Goal: Find specific page/section: Find specific page/section

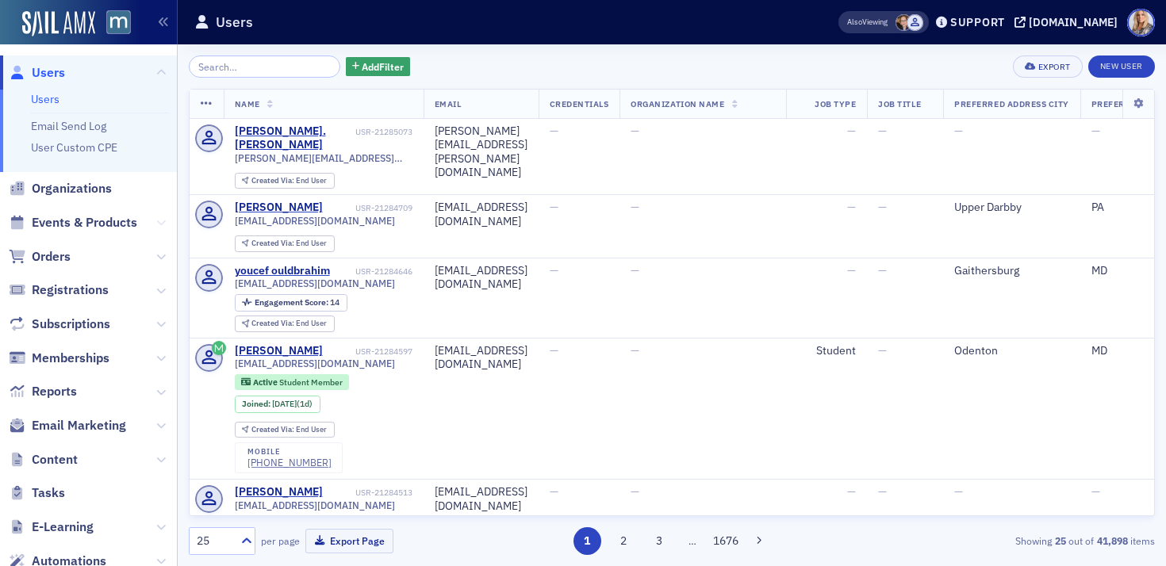
click at [163, 220] on icon at bounding box center [161, 223] width 10 height 10
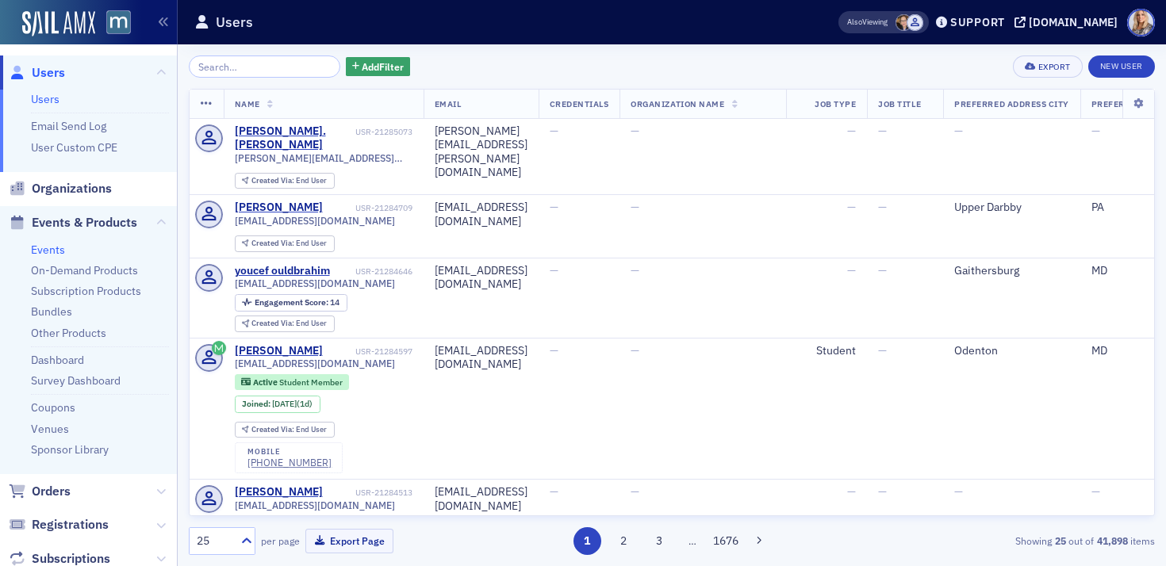
click at [53, 253] on link "Events" at bounding box center [48, 250] width 34 height 14
click at [46, 247] on link "Events" at bounding box center [48, 250] width 34 height 14
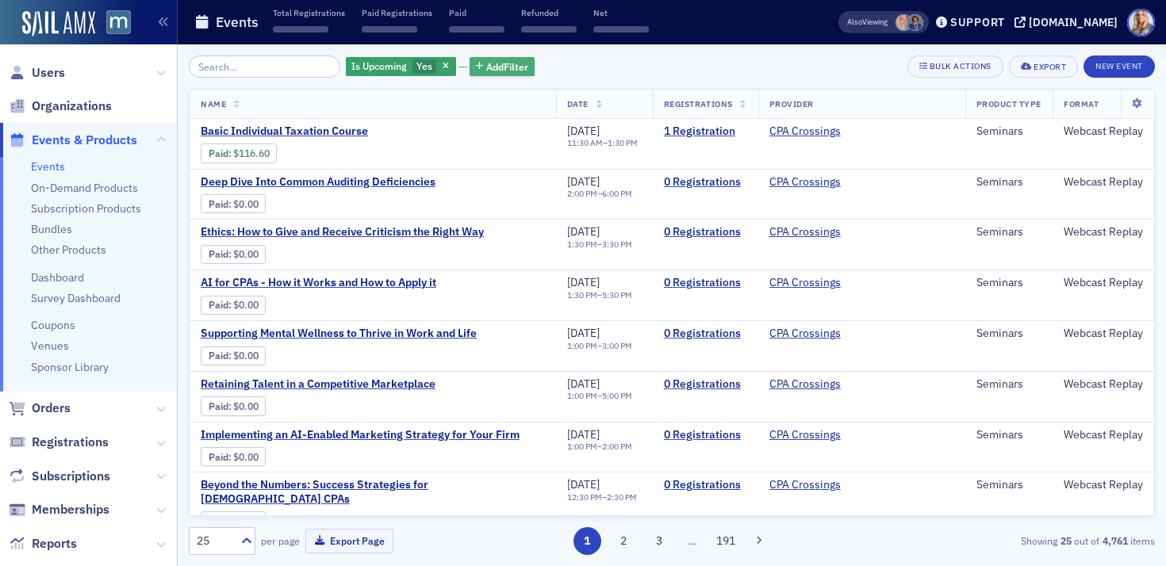
click at [493, 67] on span "Add Filter" at bounding box center [507, 66] width 42 height 14
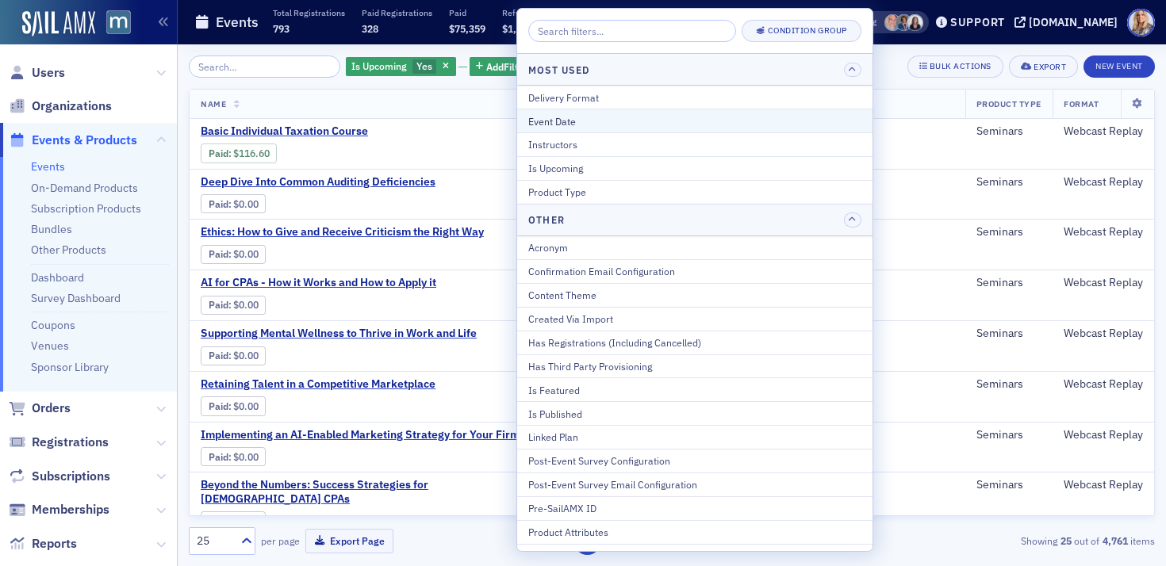
click at [552, 117] on div "Event Date" at bounding box center [694, 121] width 333 height 14
select select "7"
select select "2025"
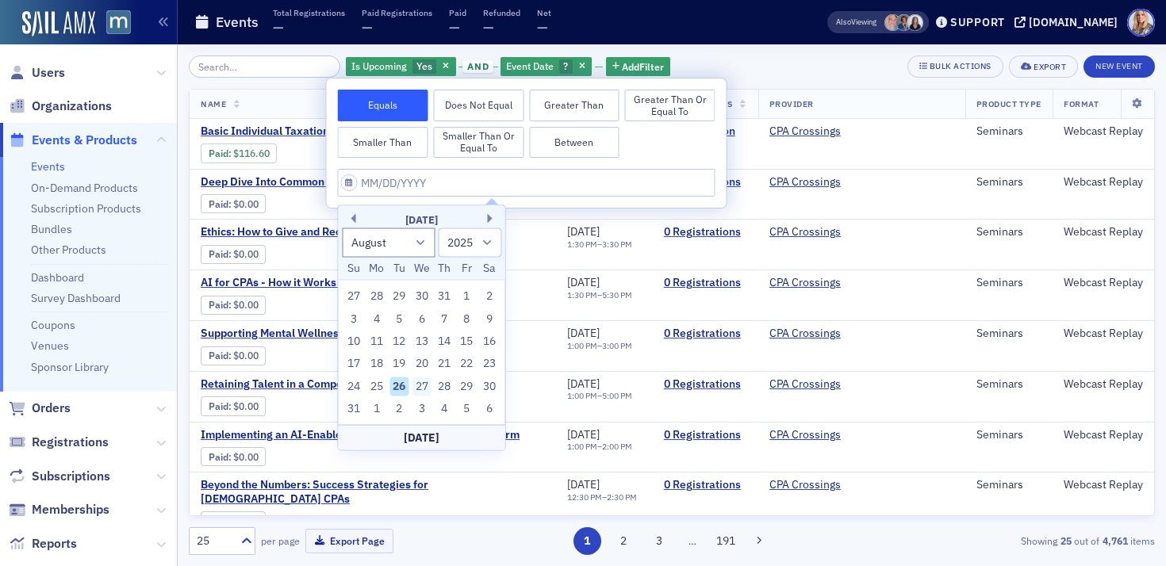
click at [420, 383] on div "27" at bounding box center [421, 386] width 19 height 19
type input "[DATE]"
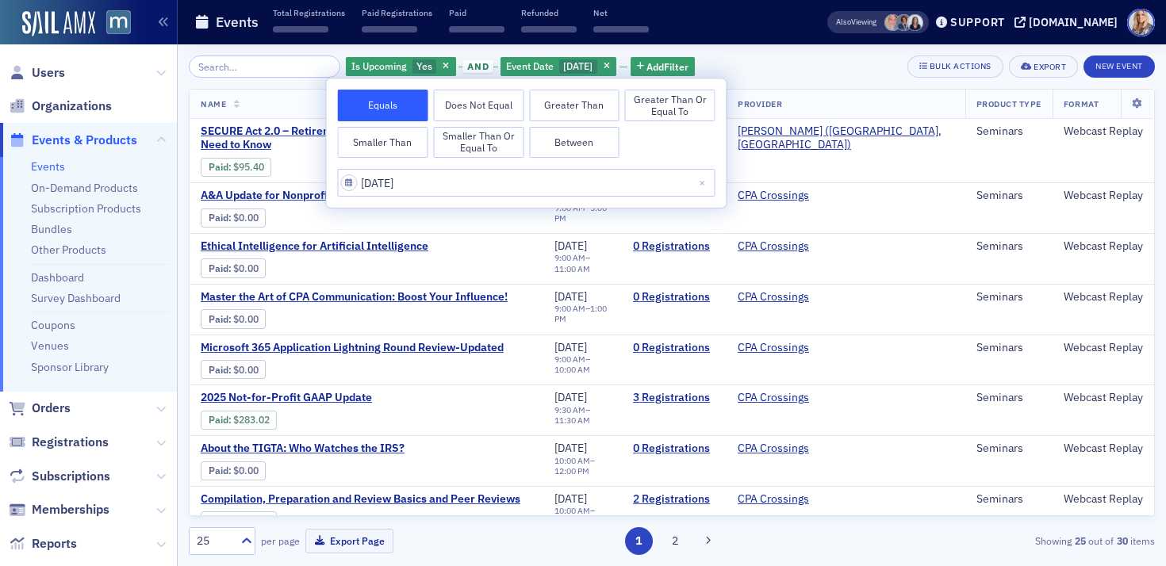
click at [768, 59] on div "Is Upcoming Yes and Event Date [DATE] Add Filter Bulk Actions Export New Event" at bounding box center [672, 67] width 966 height 22
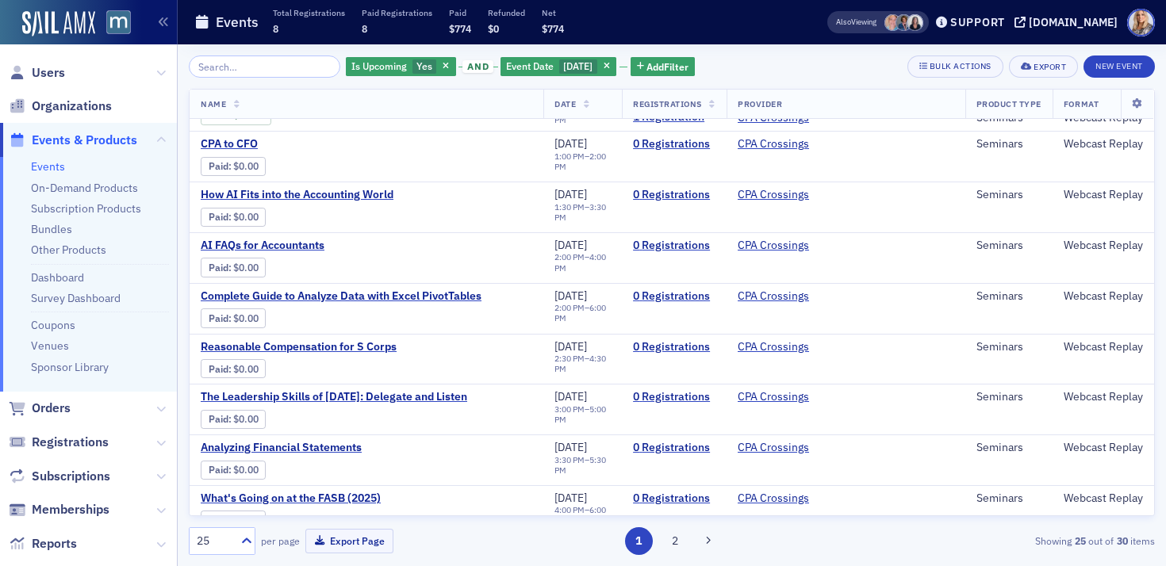
scroll to position [881, 0]
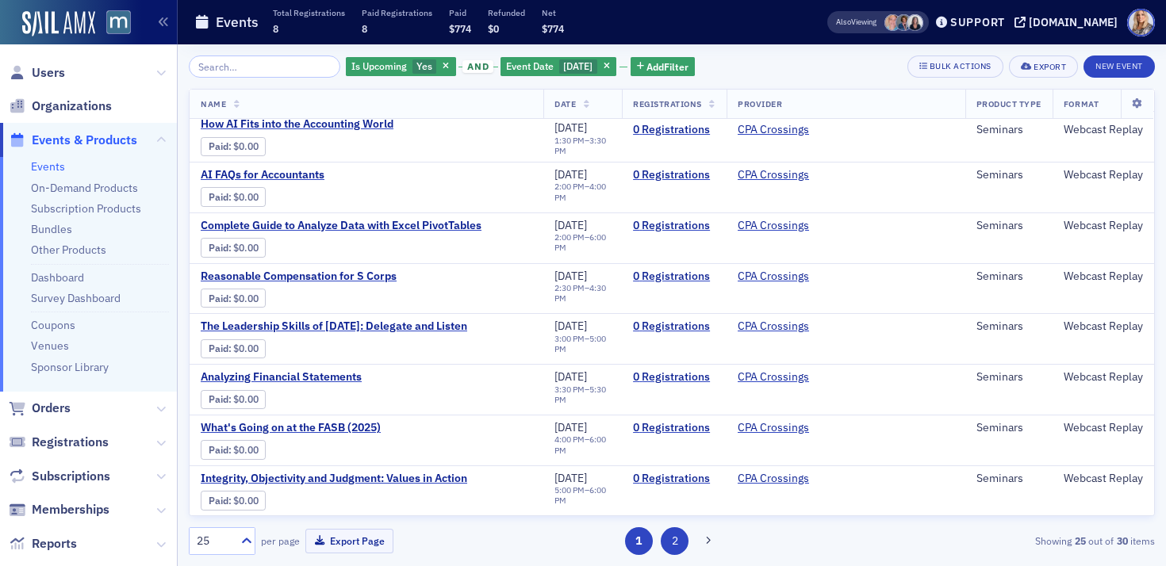
click at [670, 542] on button "2" at bounding box center [675, 541] width 28 height 28
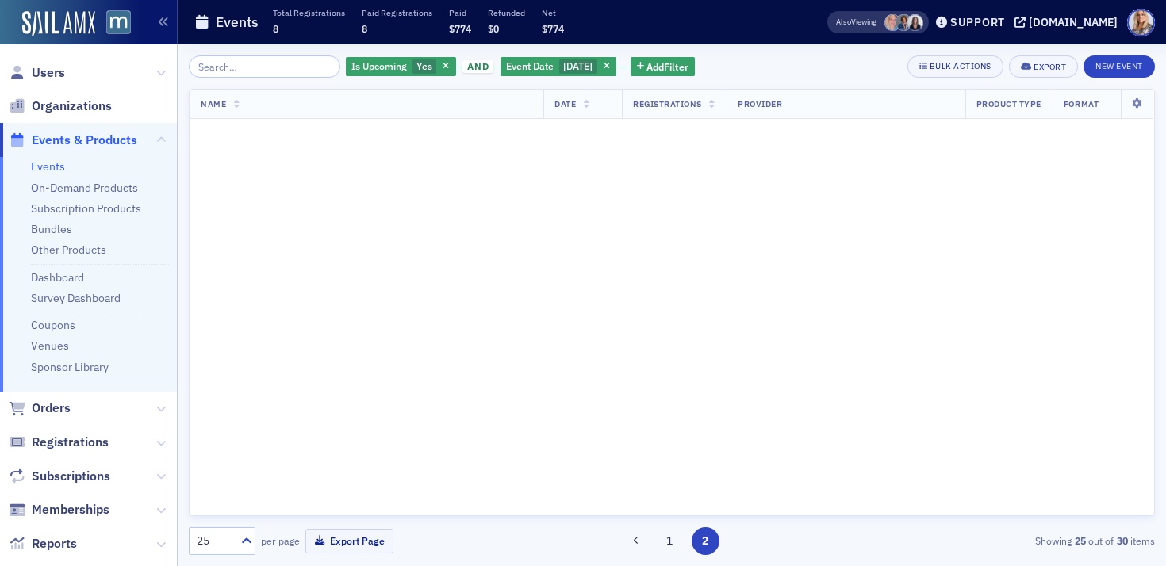
scroll to position [0, 0]
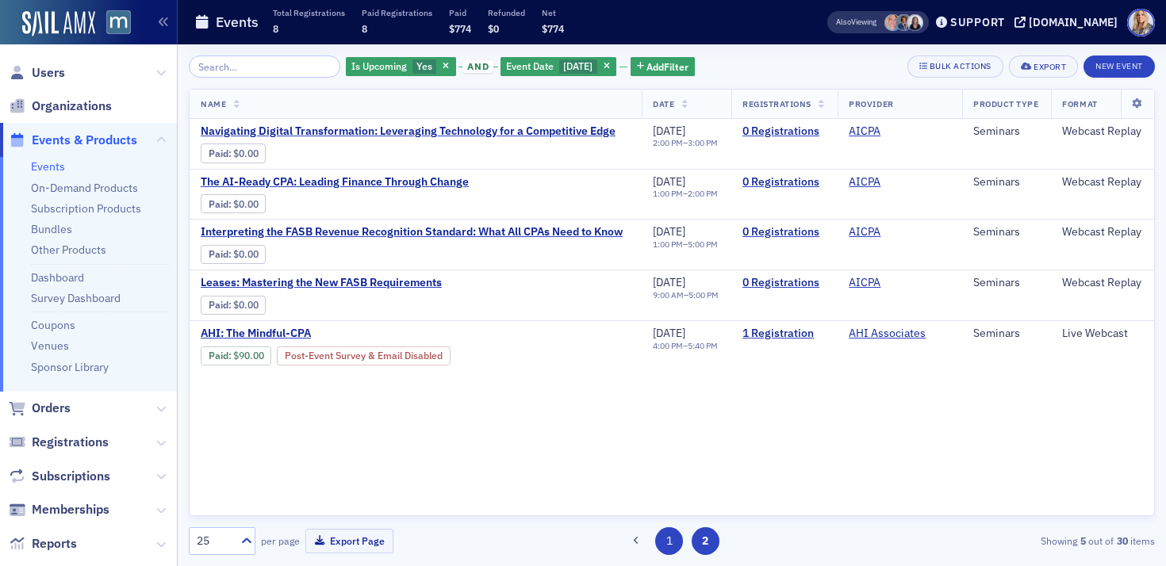
click at [669, 538] on button "1" at bounding box center [669, 541] width 28 height 28
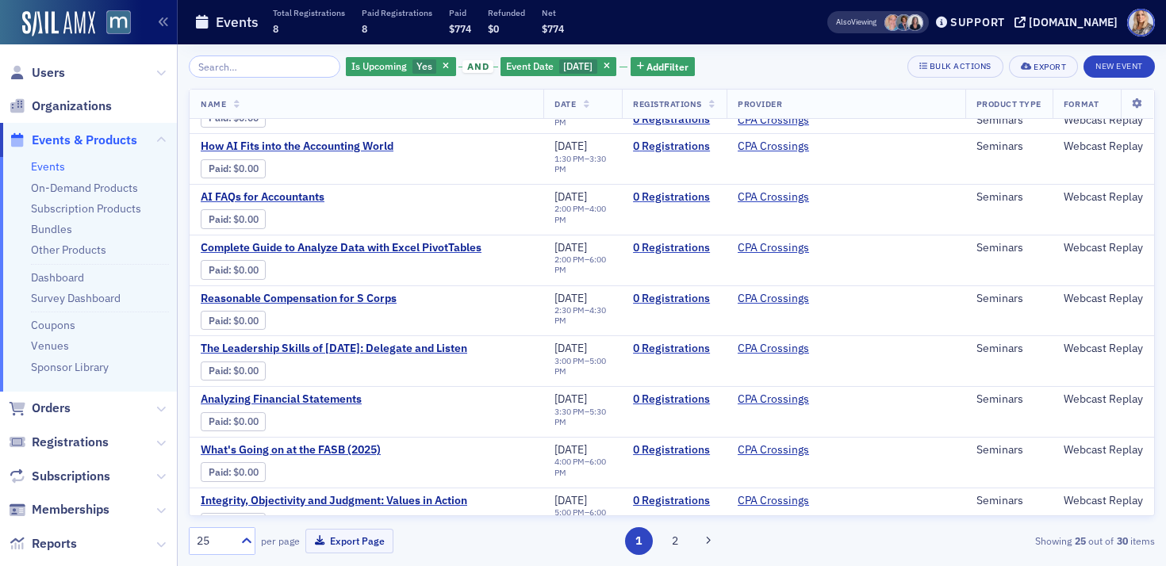
scroll to position [881, 0]
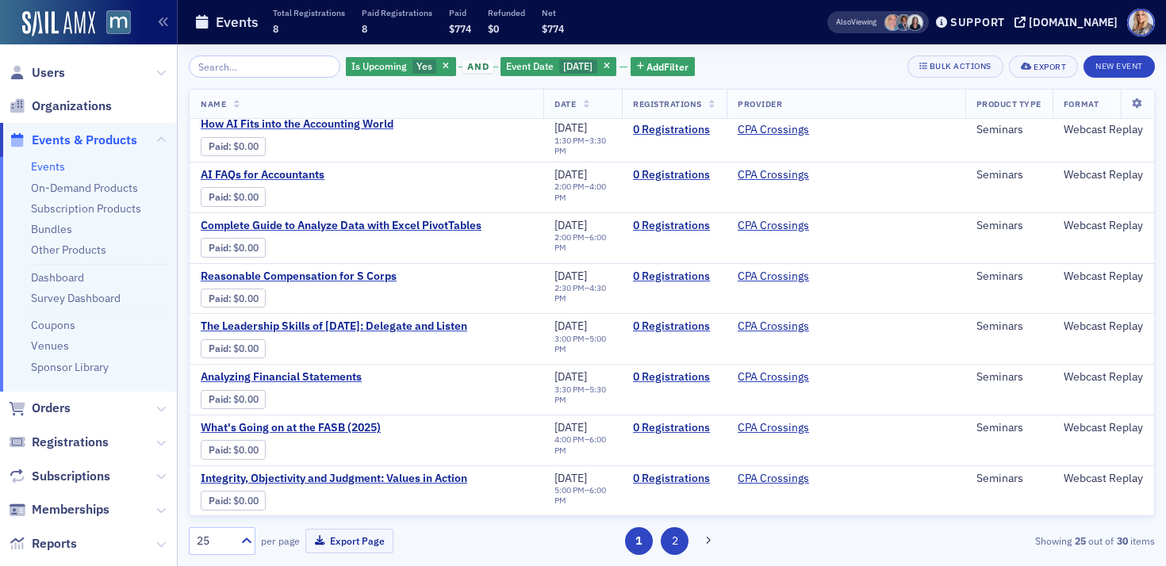
click at [676, 539] on button "2" at bounding box center [675, 541] width 28 height 28
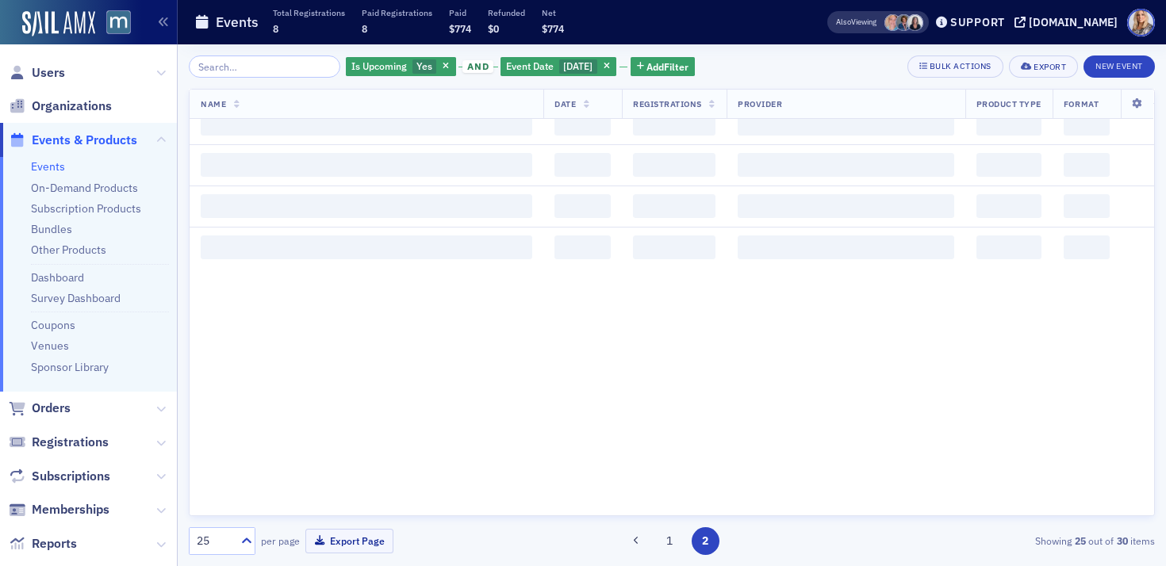
scroll to position [0, 0]
